Goal: Check status: Check status

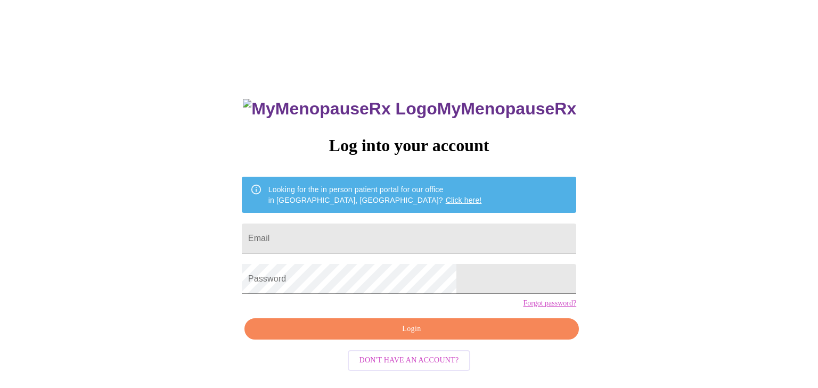
click at [421, 242] on input "Email" at bounding box center [409, 239] width 335 height 30
type input "[EMAIL_ADDRESS][DOMAIN_NAME]"
click at [420, 336] on span "Login" at bounding box center [412, 329] width 310 height 13
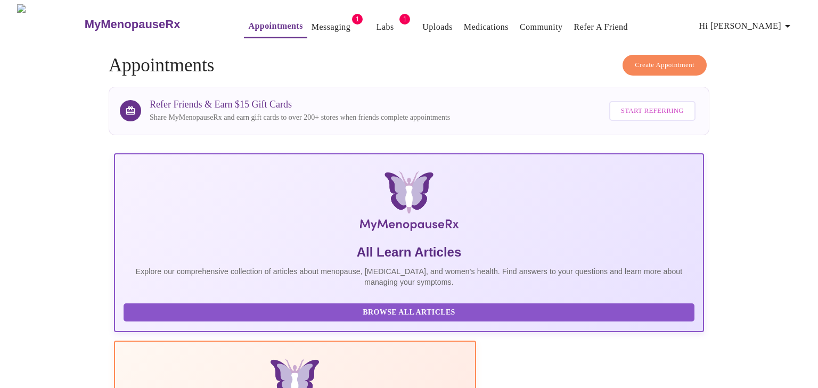
click at [312, 21] on link "Messaging" at bounding box center [331, 27] width 39 height 15
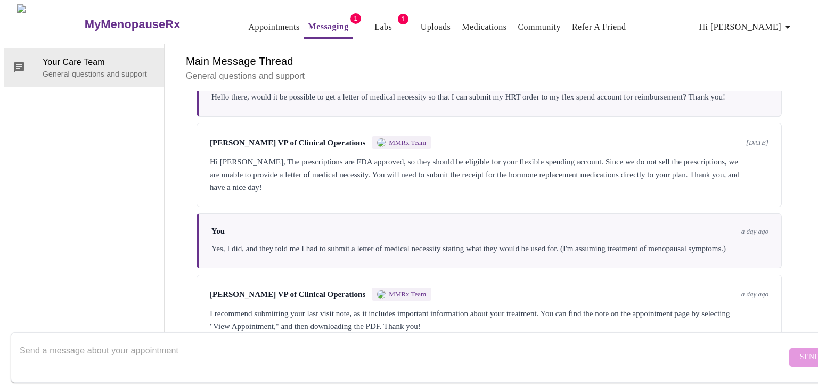
scroll to position [1, 0]
click at [374, 22] on link "Labs" at bounding box center [383, 27] width 18 height 15
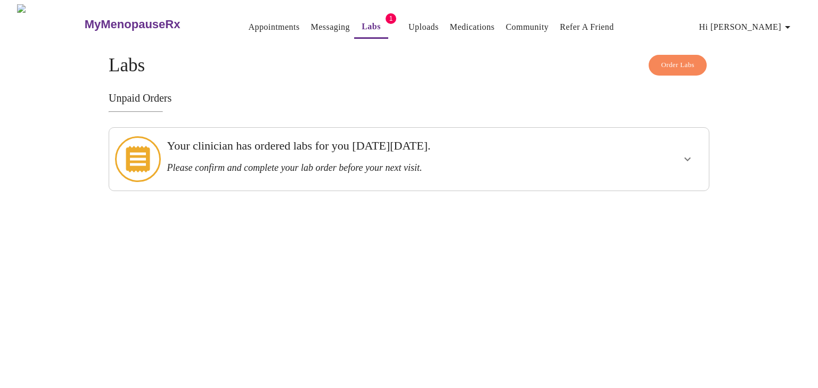
click at [379, 162] on h3 "Please confirm and complete your lab order before your next visit." at bounding box center [380, 167] width 427 height 11
click at [685, 156] on icon "show more" at bounding box center [687, 159] width 13 height 13
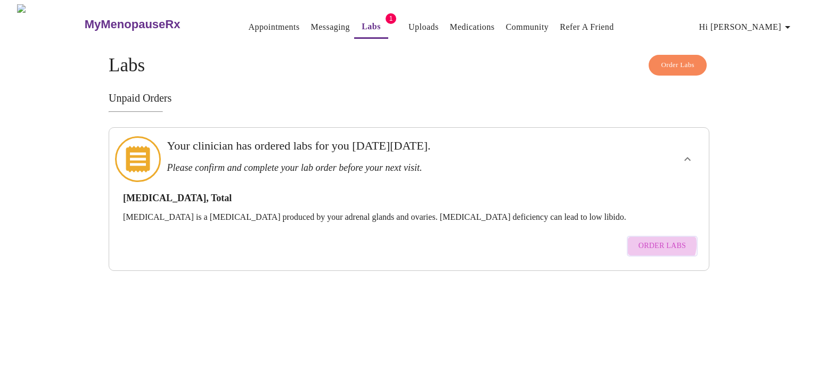
click at [657, 240] on span "Order Labs" at bounding box center [662, 246] width 47 height 13
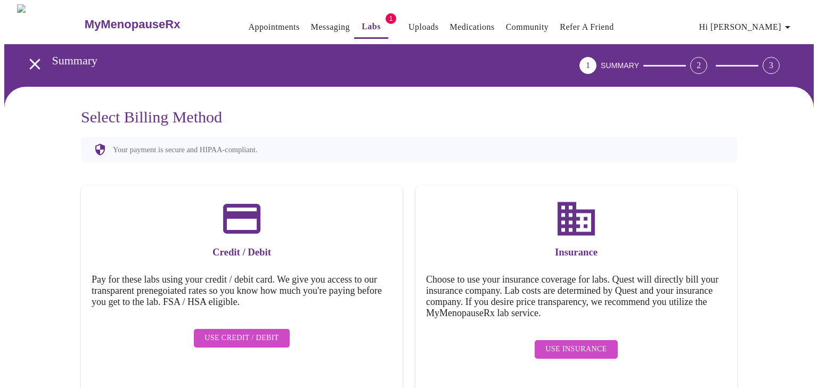
scroll to position [1, 0]
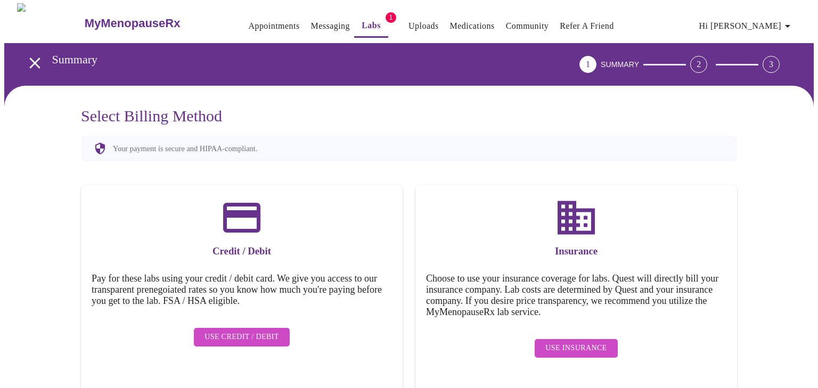
click at [362, 18] on link "Labs" at bounding box center [371, 25] width 19 height 15
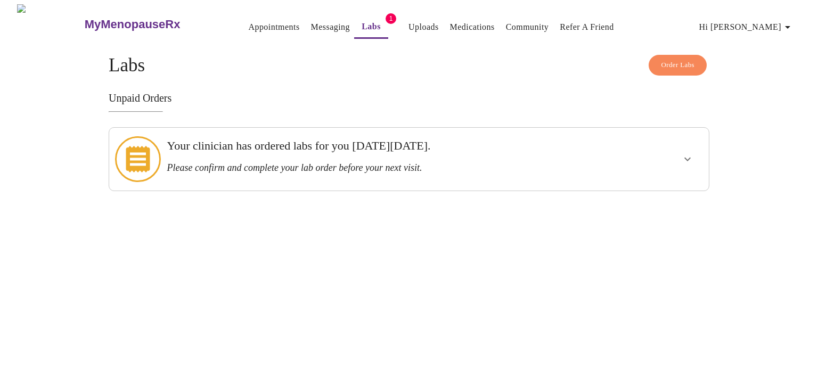
click at [248, 29] on link "Appointments" at bounding box center [273, 27] width 51 height 15
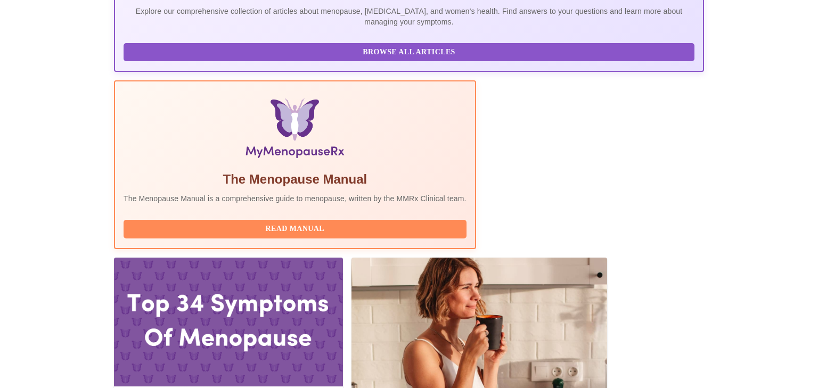
scroll to position [371, 0]
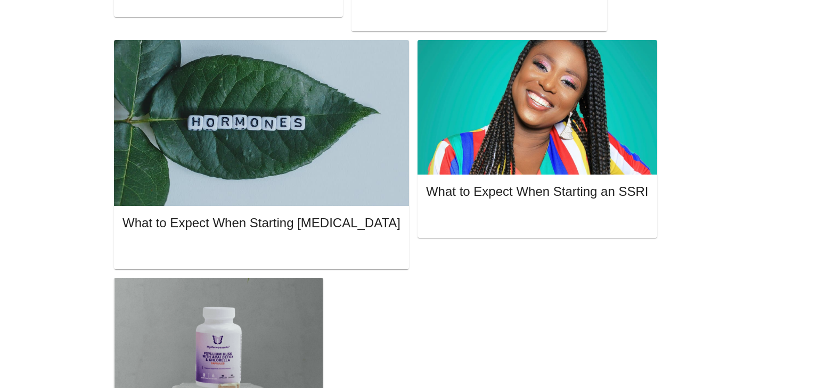
scroll to position [713, 0]
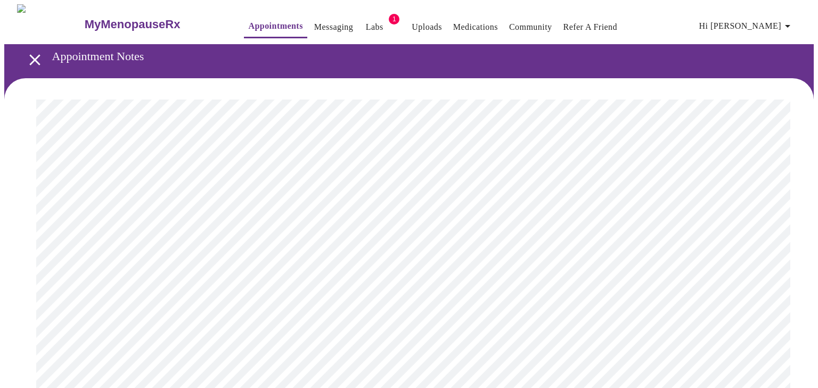
click at [314, 29] on link "Messaging" at bounding box center [333, 27] width 39 height 15
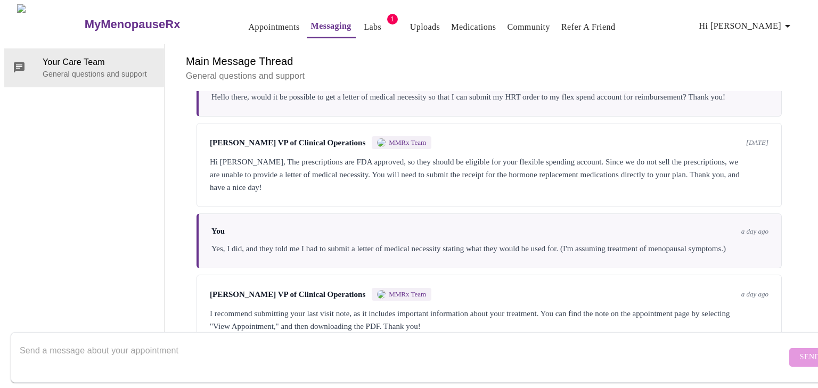
click at [248, 25] on link "Appointments" at bounding box center [273, 27] width 51 height 15
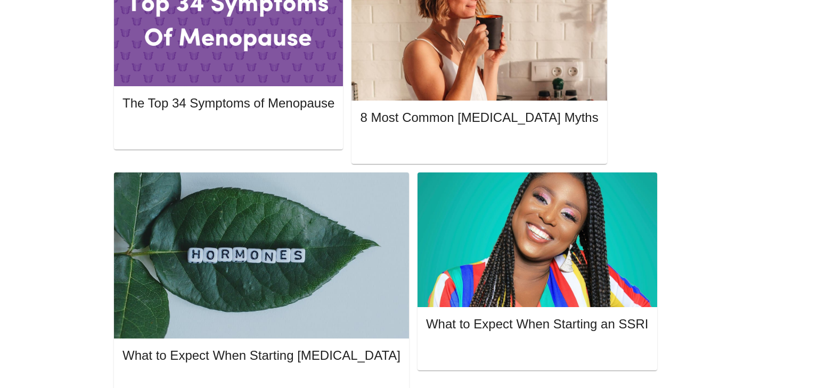
scroll to position [618, 0]
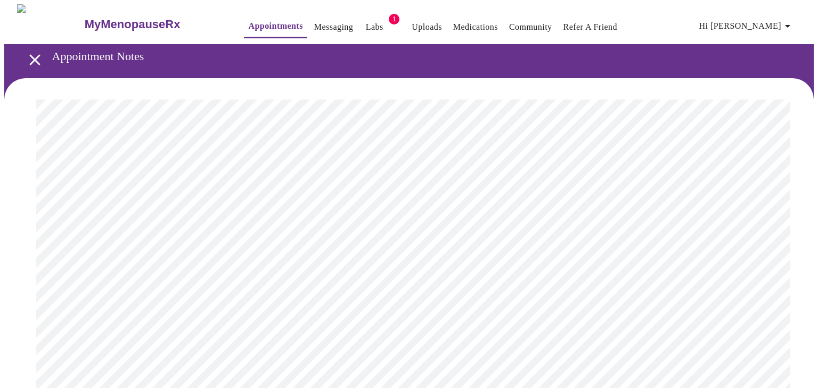
click at [728, 57] on h3 "Appointment Notes" at bounding box center [405, 57] width 707 height 14
click at [771, 25] on span "Hi [PERSON_NAME]" at bounding box center [746, 26] width 95 height 15
click at [678, 112] on div at bounding box center [409, 194] width 818 height 388
click at [33, 54] on icon "open drawer" at bounding box center [35, 60] width 19 height 19
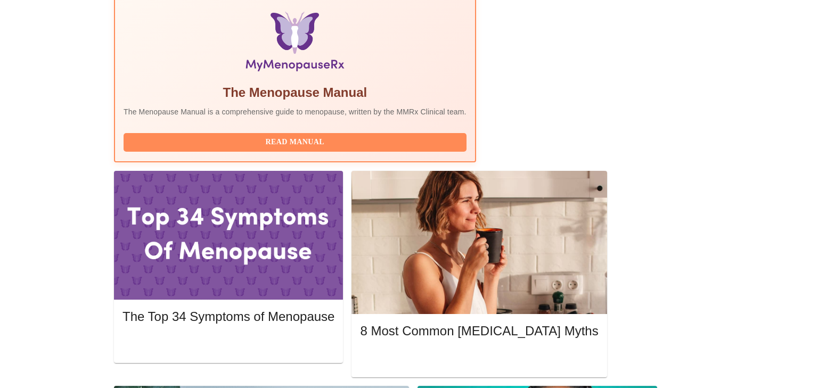
scroll to position [618, 0]
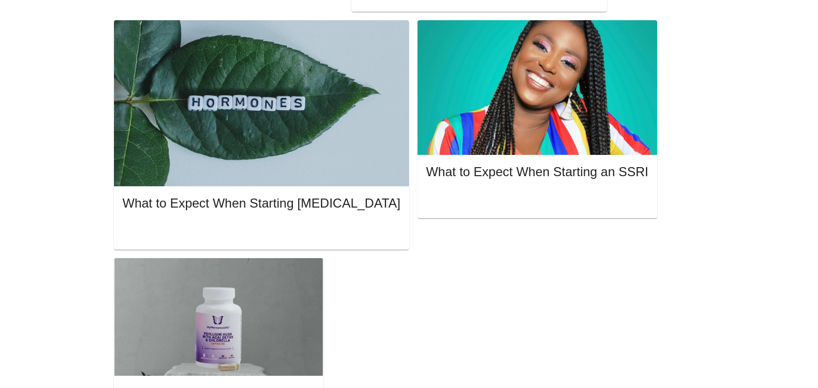
scroll to position [713, 0]
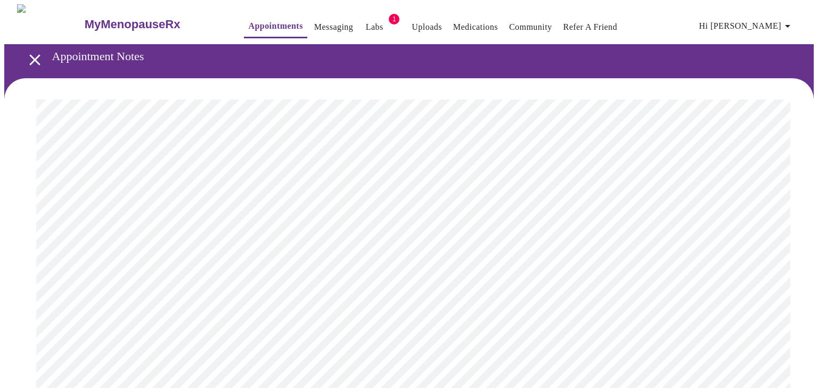
click at [314, 26] on link "Messaging" at bounding box center [333, 27] width 39 height 15
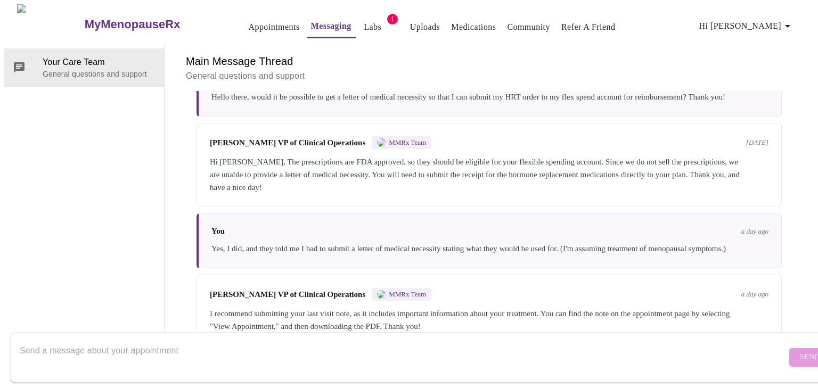
click at [410, 21] on link "Uploads" at bounding box center [425, 27] width 30 height 15
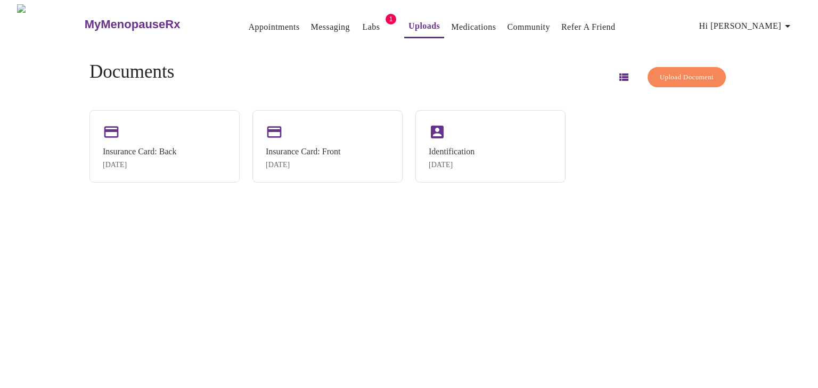
click at [660, 72] on span "Upload Document" at bounding box center [687, 77] width 54 height 12
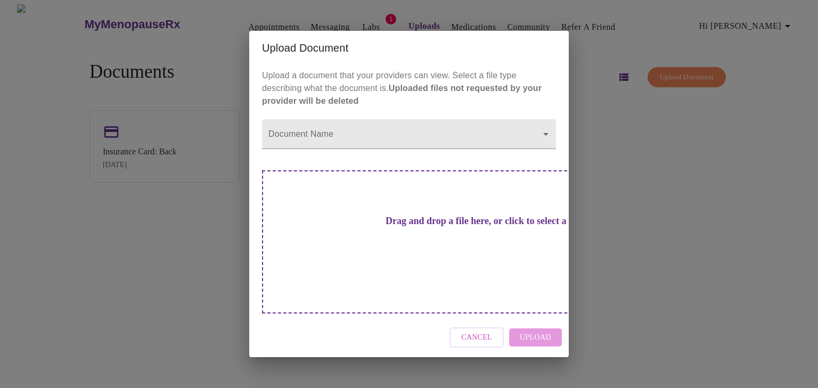
click at [478, 331] on span "Cancel" at bounding box center [476, 337] width 31 height 13
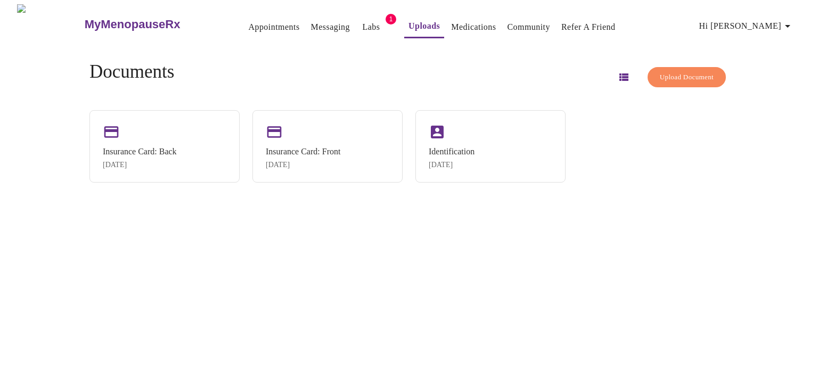
click at [311, 22] on link "Messaging" at bounding box center [330, 27] width 39 height 15
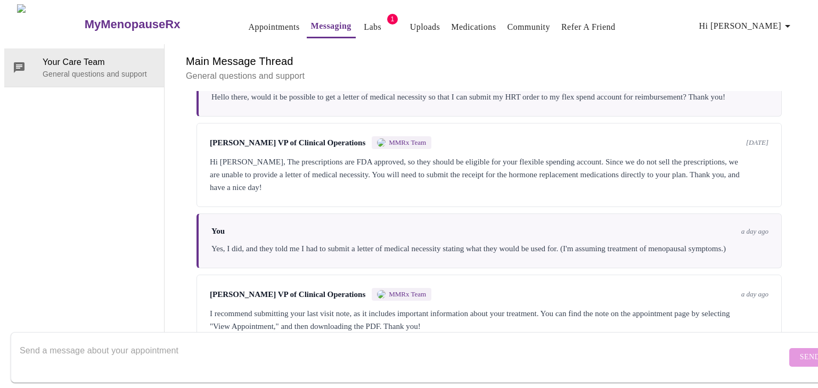
scroll to position [308, 0]
click at [606, 340] on textarea "Send a message about your appointment" at bounding box center [403, 357] width 767 height 34
type textarea "I"
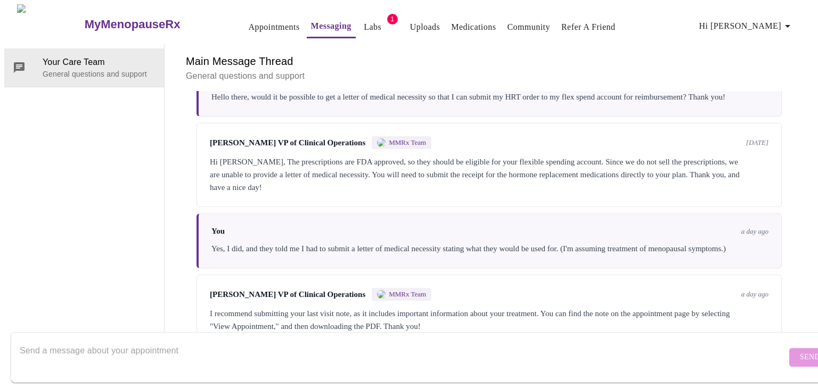
click at [609, 340] on textarea "Send a message about your appointment" at bounding box center [403, 357] width 767 height 34
type textarea "I"
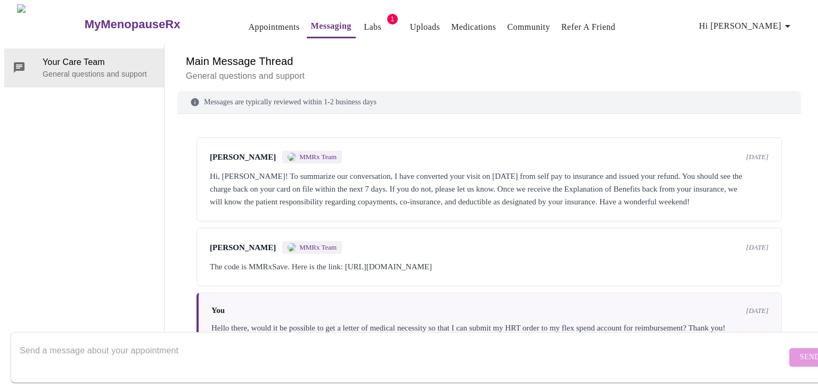
click at [104, 167] on div "Your Care Team General questions and support" at bounding box center [84, 195] width 160 height 302
click at [364, 23] on link "Labs" at bounding box center [373, 27] width 18 height 15
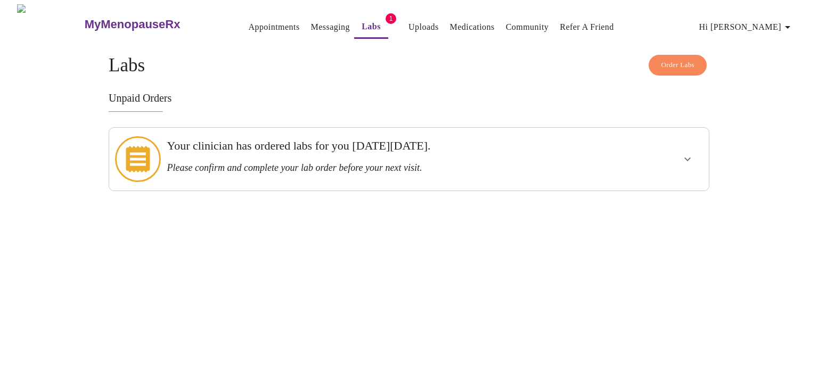
click at [549, 152] on h3 "Your clinician has ordered labs for you [DATE][DATE]." at bounding box center [380, 146] width 427 height 14
click at [691, 59] on span "Order Labs" at bounding box center [678, 65] width 34 height 12
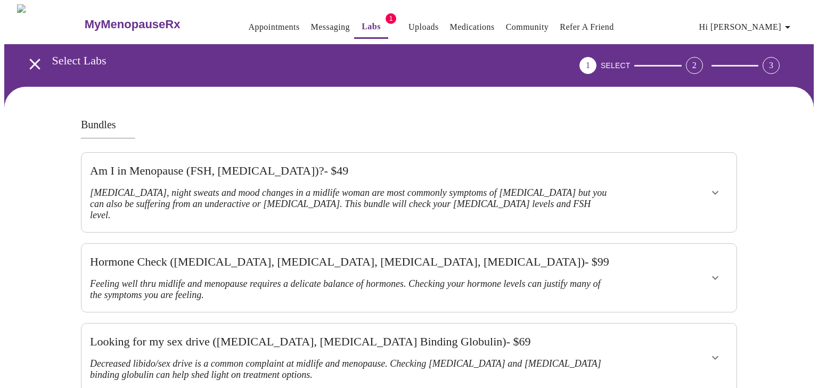
click at [36, 62] on icon "open drawer" at bounding box center [35, 64] width 19 height 19
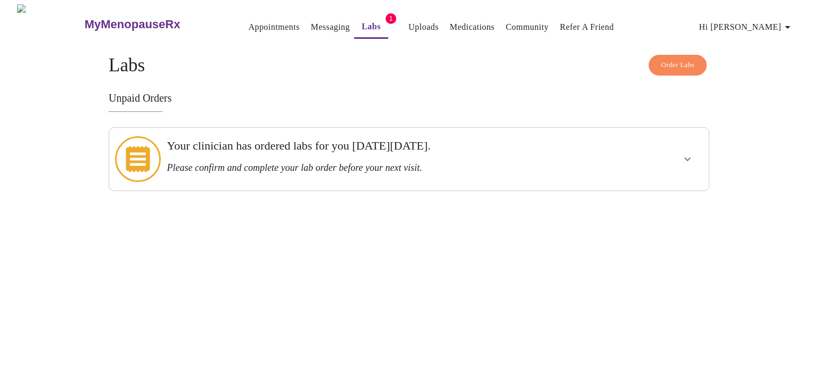
click at [234, 164] on h3 "Please confirm and complete your lab order before your next visit." at bounding box center [380, 167] width 427 height 11
click at [675, 153] on button "show more" at bounding box center [688, 159] width 26 height 26
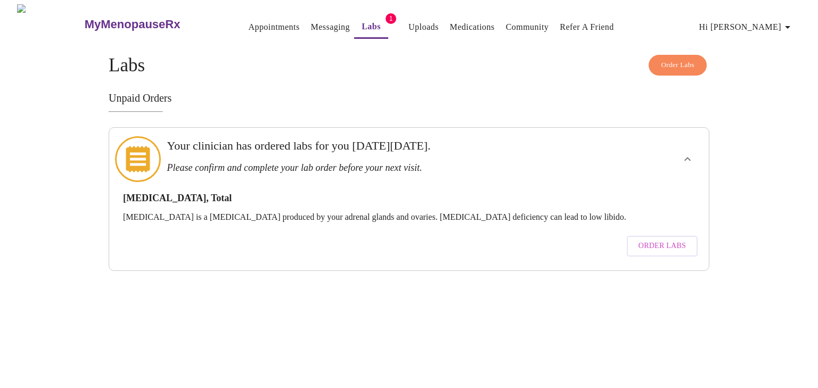
click at [647, 240] on span "Order Labs" at bounding box center [662, 246] width 47 height 13
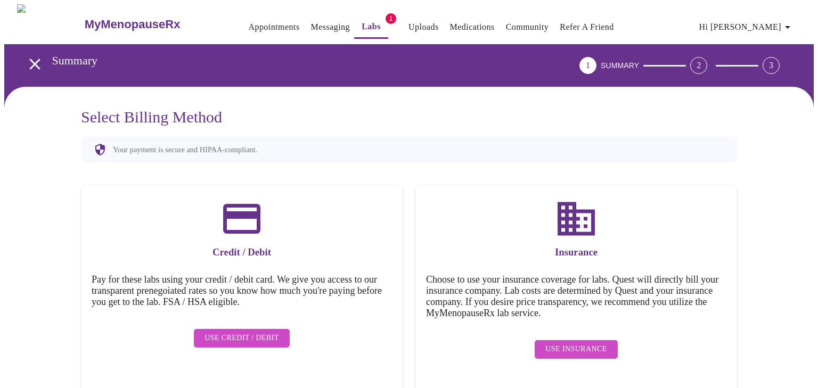
click at [577, 343] on span "Use Insurance" at bounding box center [575, 349] width 61 height 13
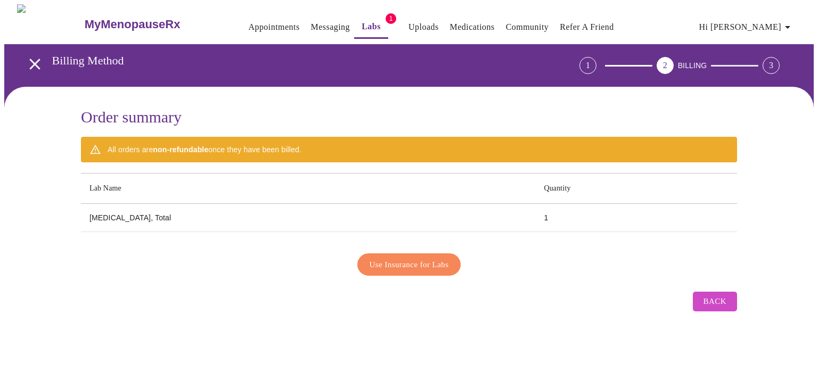
click at [36, 59] on icon "open drawer" at bounding box center [35, 64] width 19 height 19
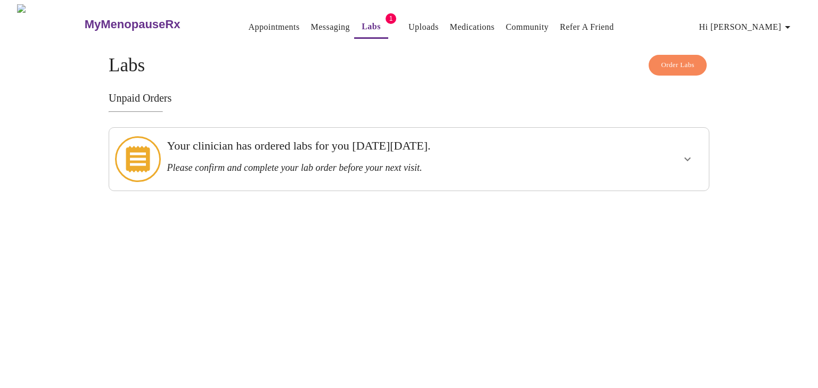
click at [409, 22] on link "Uploads" at bounding box center [424, 27] width 30 height 15
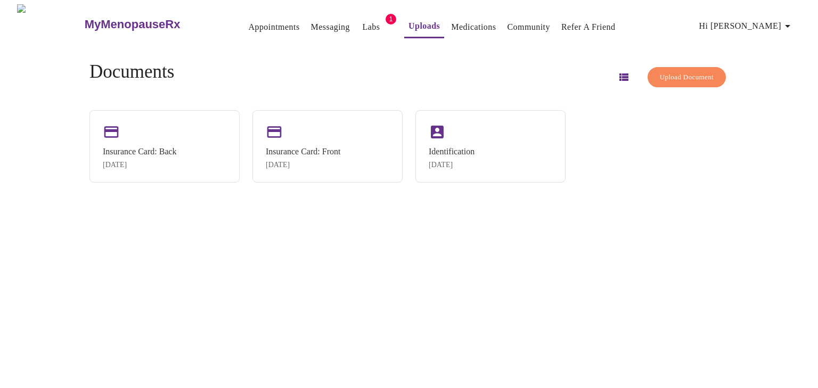
click at [617, 76] on icon "button" at bounding box center [623, 77] width 13 height 13
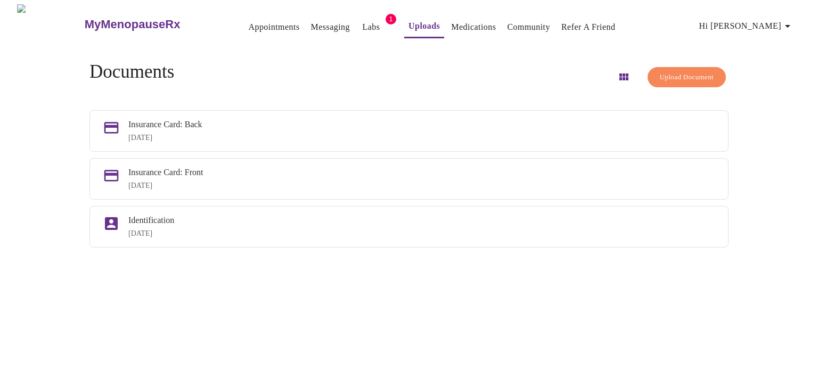
click at [674, 74] on span "Upload Document" at bounding box center [687, 77] width 54 height 12
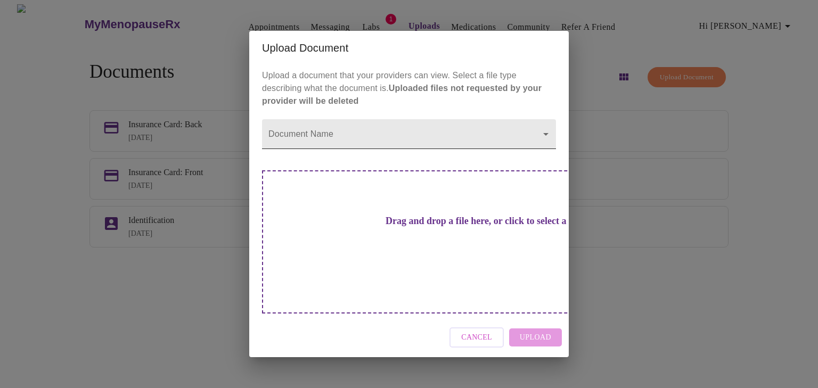
click at [493, 156] on body "MyMenopauseRx Appointments Messaging Labs 1 Uploads Medications Community Refer…" at bounding box center [409, 198] width 810 height 388
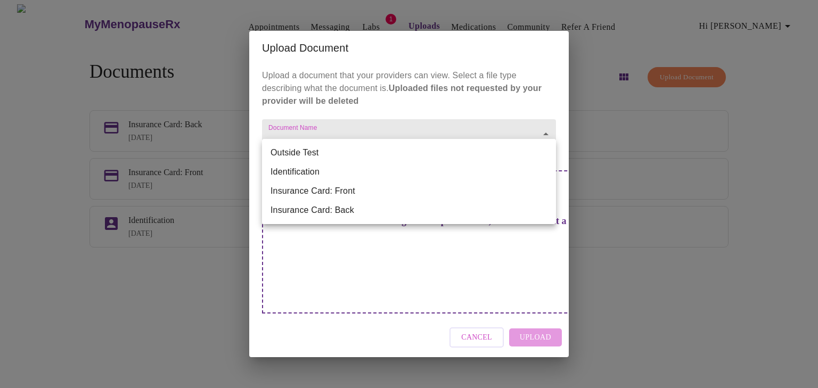
click at [475, 322] on div at bounding box center [409, 194] width 818 height 388
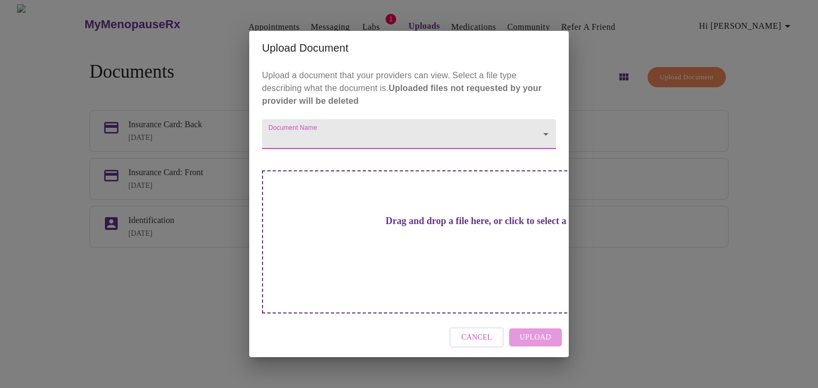
click at [475, 331] on span "Cancel" at bounding box center [476, 337] width 31 height 13
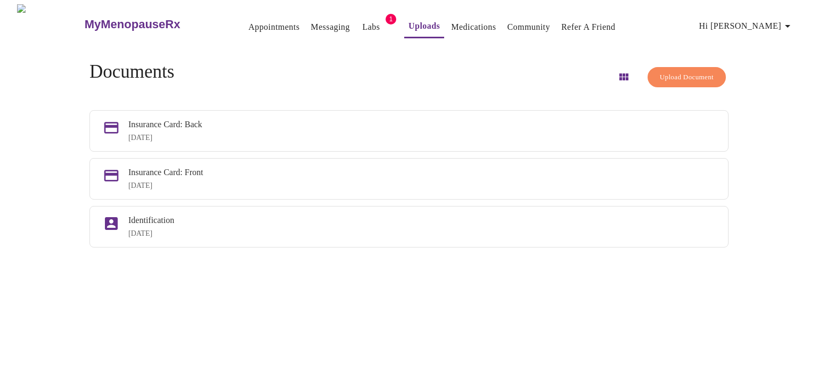
click at [363, 26] on link "Labs" at bounding box center [372, 27] width 18 height 15
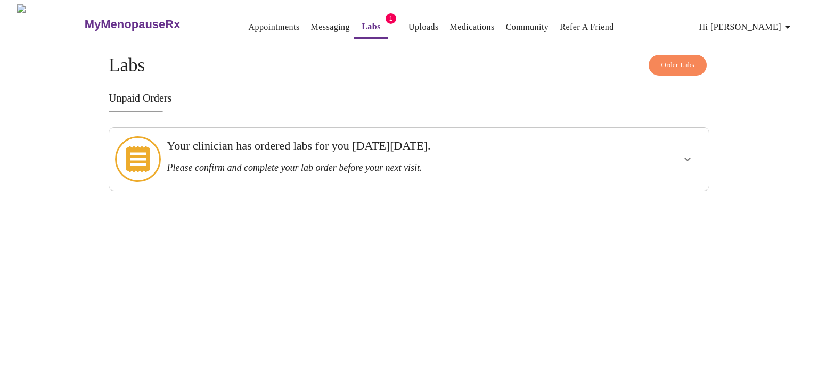
click at [311, 20] on link "Messaging" at bounding box center [330, 27] width 39 height 15
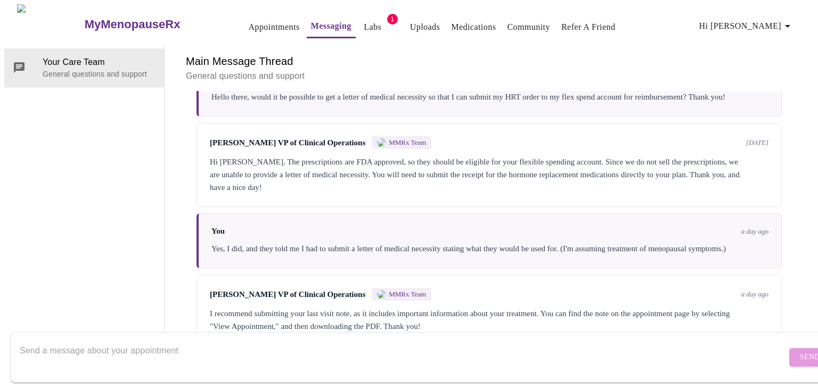
click at [410, 20] on link "Uploads" at bounding box center [425, 27] width 30 height 15
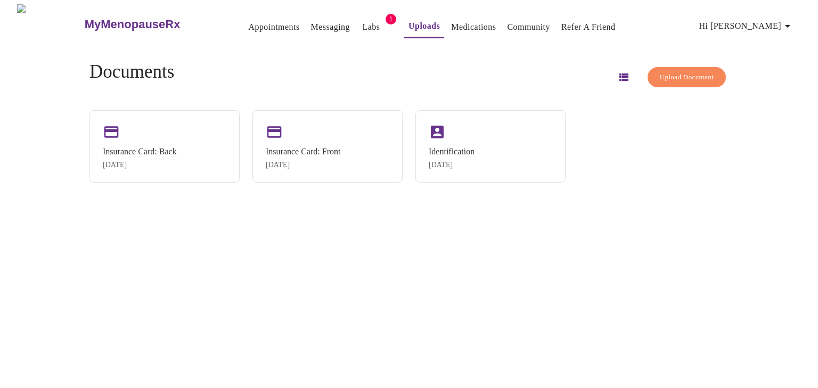
click at [660, 74] on span "Upload Document" at bounding box center [687, 77] width 54 height 12
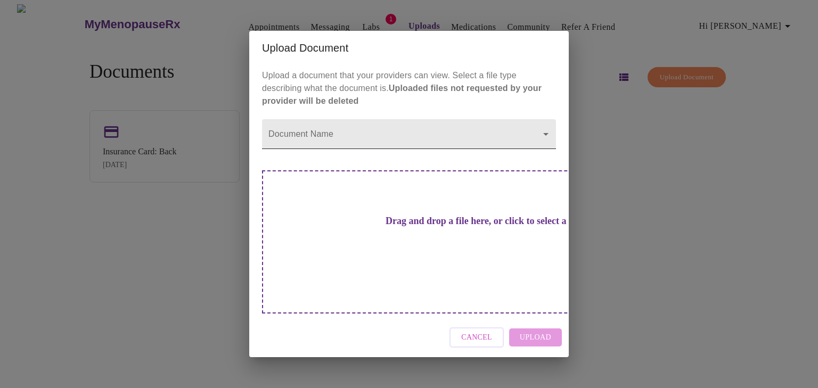
click at [477, 158] on body "MyMenopauseRx Appointments Messaging Labs 1 Uploads Medications Community Refer…" at bounding box center [409, 198] width 810 height 388
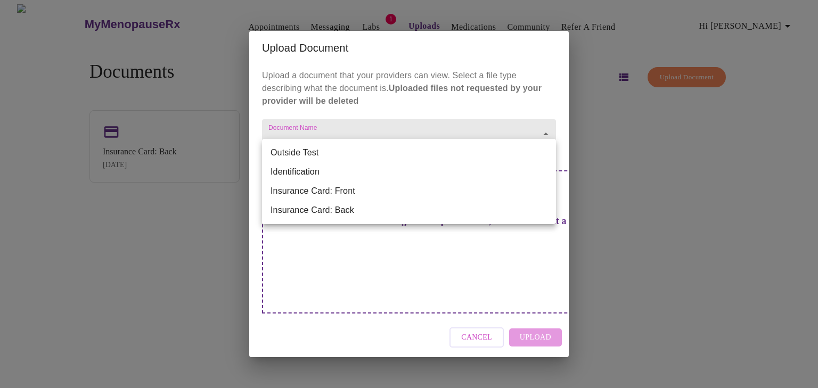
click at [463, 190] on li "Insurance Card: Front" at bounding box center [409, 191] width 294 height 19
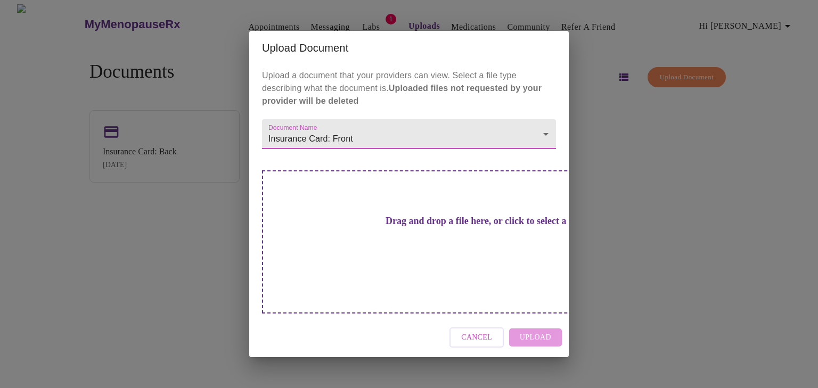
click at [470, 160] on body "MyMenopauseRx Appointments Messaging Labs 1 Uploads Medications Community Refer…" at bounding box center [409, 198] width 810 height 388
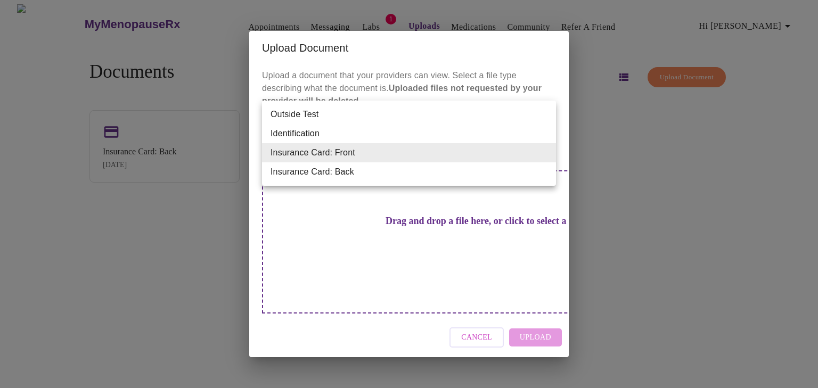
click at [466, 170] on li "Insurance Card: Back" at bounding box center [409, 171] width 294 height 19
type input "Insurance Card: Back"
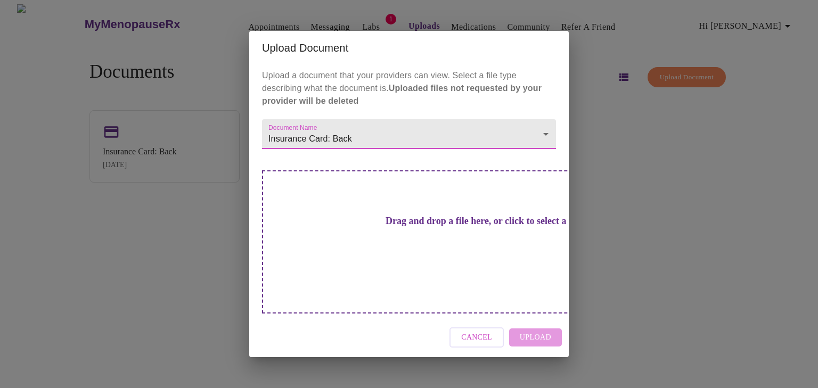
click at [503, 250] on div "Drag and drop a file here, or click to select a file" at bounding box center [483, 241] width 443 height 143
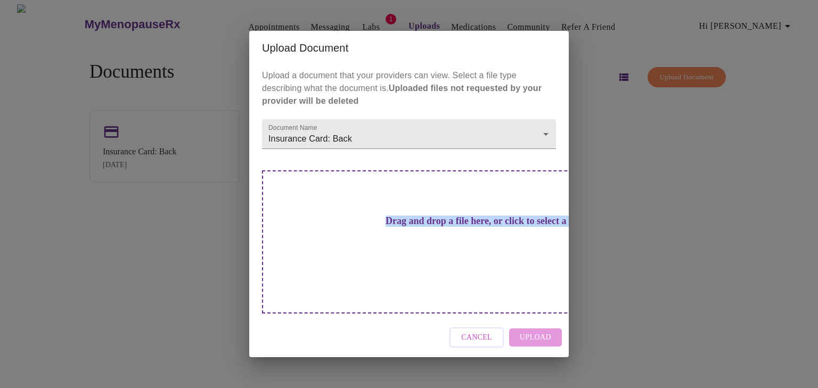
drag, startPoint x: 299, startPoint y: 386, endPoint x: 320, endPoint y: 233, distance: 154.3
click at [320, 233] on div "Upload Document Upload a document that your providers can view. Select a file t…" at bounding box center [409, 194] width 818 height 388
click at [547, 320] on div "Cancel Upload" at bounding box center [409, 338] width 320 height 40
click at [419, 209] on div "Drag and drop a file here, or click to select a file" at bounding box center [483, 241] width 443 height 143
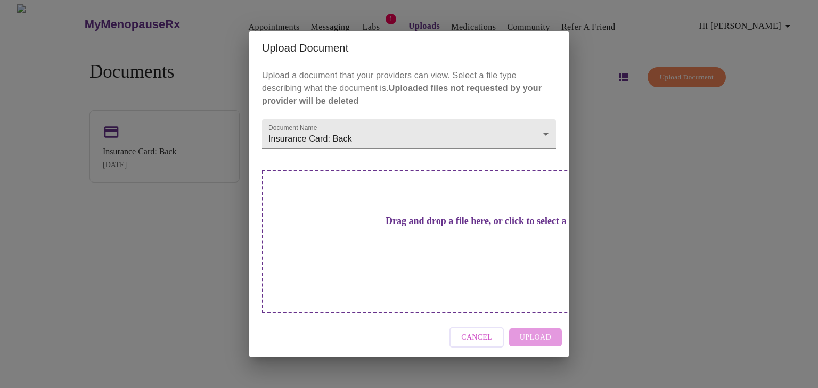
click at [471, 331] on span "Cancel" at bounding box center [476, 337] width 31 height 13
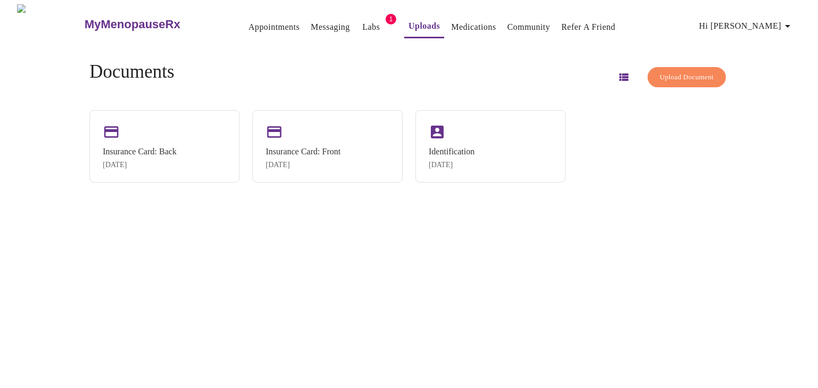
click at [312, 25] on link "Messaging" at bounding box center [330, 27] width 39 height 15
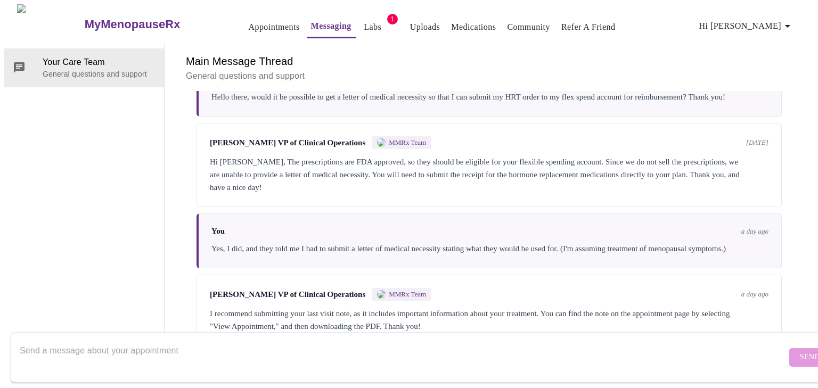
scroll to position [308, 0]
click at [420, 344] on textarea "Send a message about your appointment" at bounding box center [403, 357] width 767 height 34
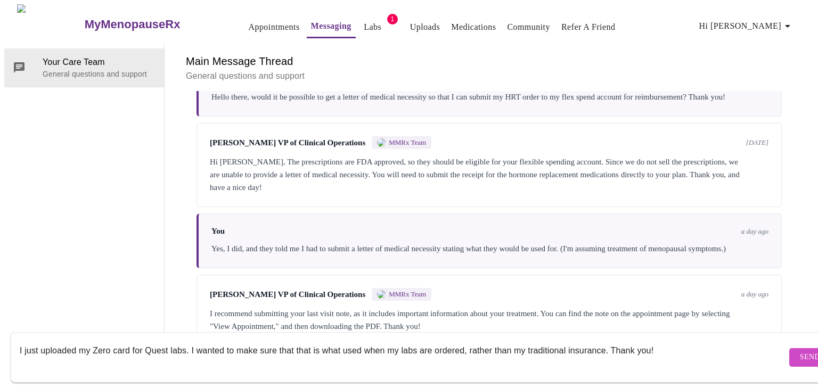
type textarea "I just uploaded my Zero card for Quest labs. I wanted to make sure that that is…"
click at [800, 351] on span "Send" at bounding box center [810, 357] width 20 height 13
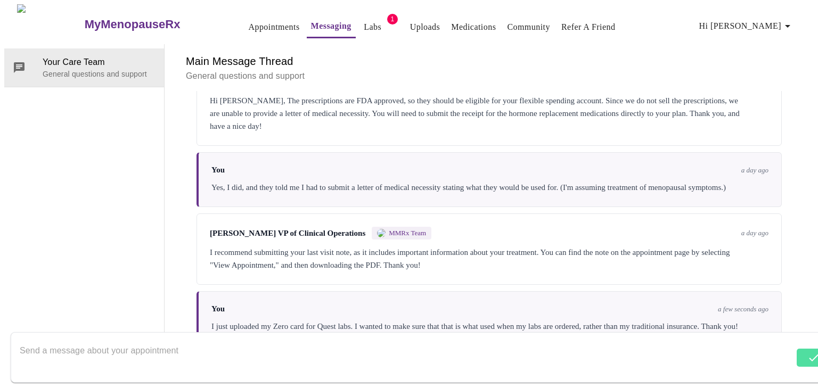
scroll to position [0, 0]
click at [364, 21] on link "Labs" at bounding box center [373, 27] width 18 height 15
